Goal: Task Accomplishment & Management: Manage account settings

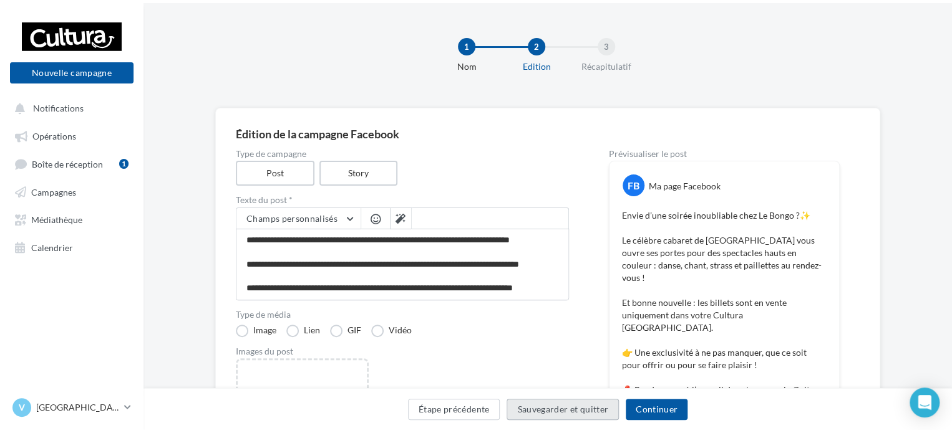
scroll to position [95, 0]
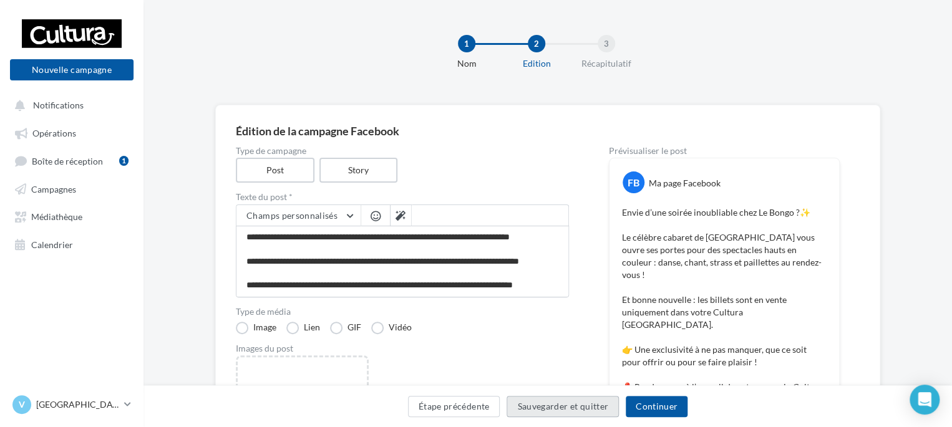
click at [601, 408] on button "Sauvegarder et quitter" at bounding box center [562, 406] width 112 height 21
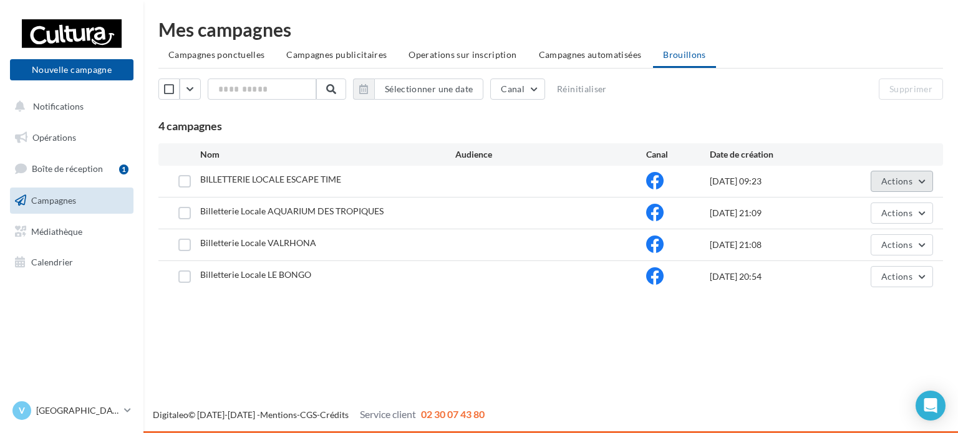
click at [898, 190] on button "Actions" at bounding box center [902, 181] width 62 height 21
click at [874, 224] on button "Editer" at bounding box center [870, 211] width 125 height 32
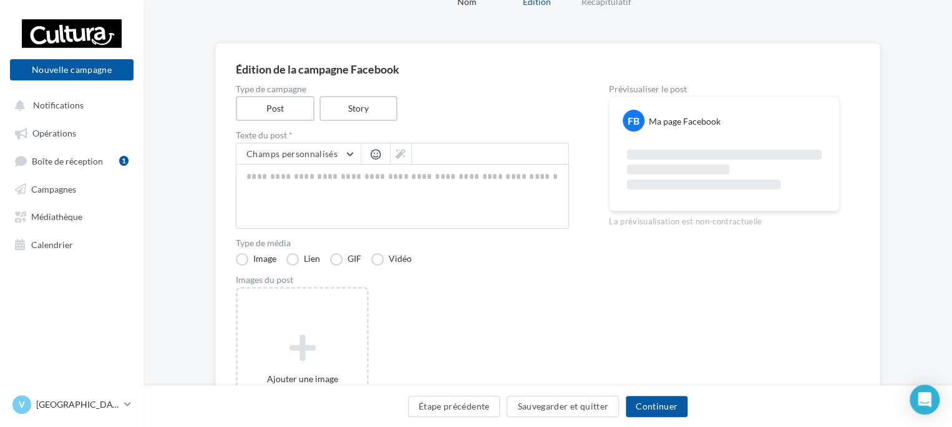
scroll to position [62, 0]
click at [586, 404] on button "Sauvegarder et quitter" at bounding box center [562, 406] width 112 height 21
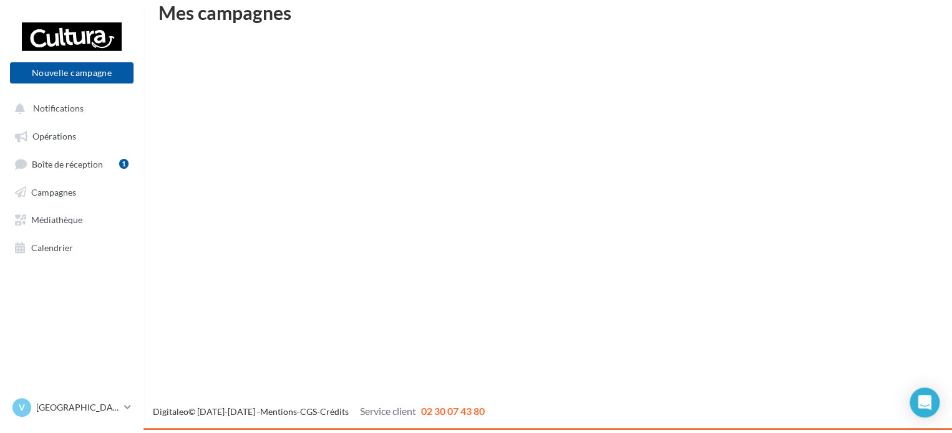
scroll to position [20, 0]
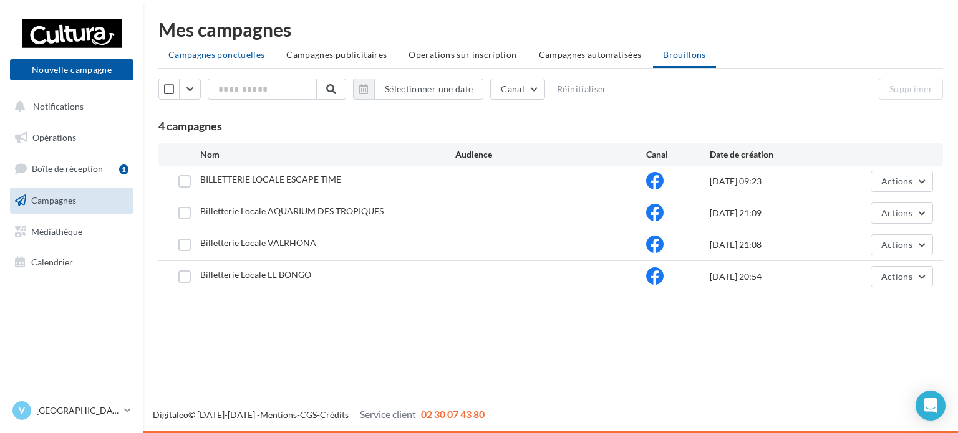
click at [204, 53] on span "Campagnes ponctuelles" at bounding box center [216, 54] width 96 height 11
